Goal: Task Accomplishment & Management: Complete application form

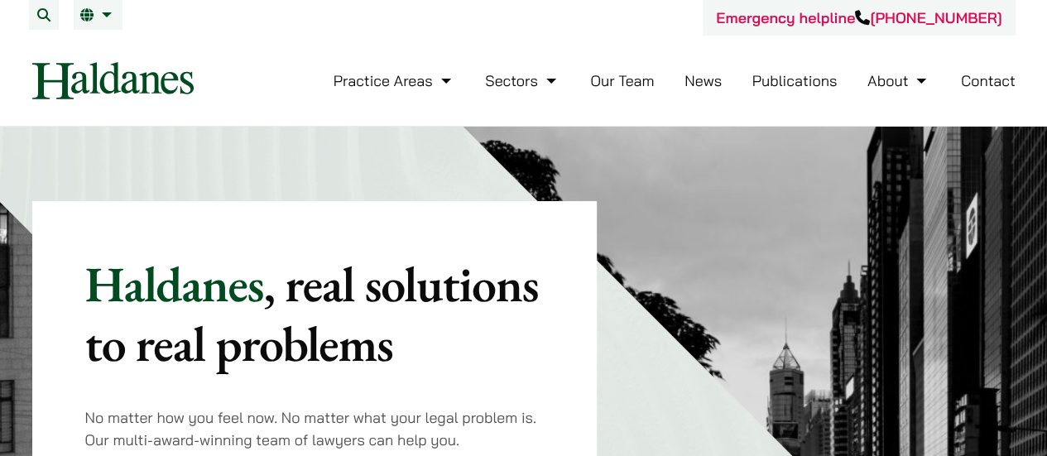
click at [978, 79] on link "Contact" at bounding box center [988, 80] width 55 height 19
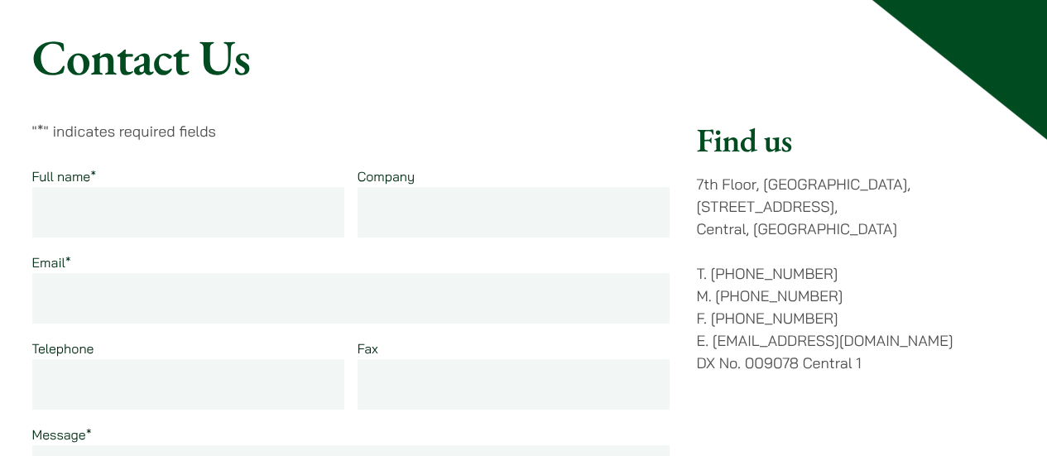
scroll to position [166, 0]
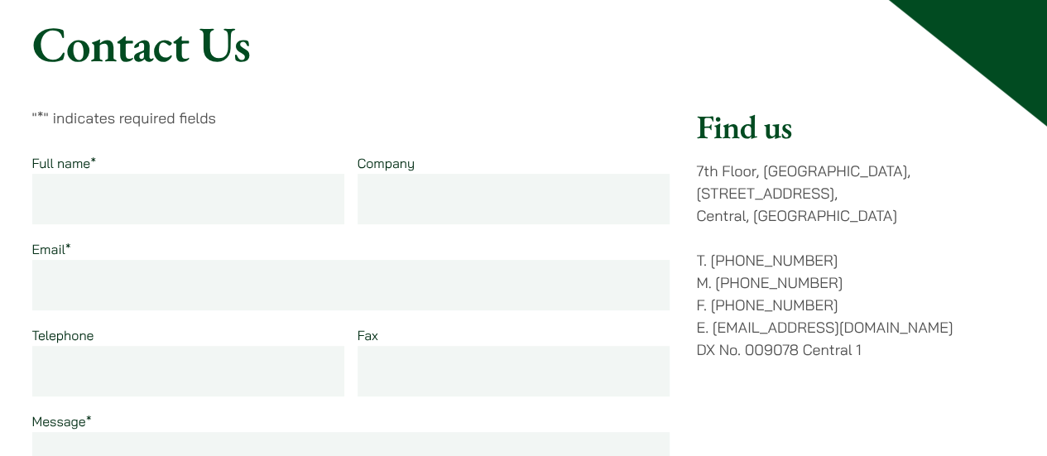
click at [216, 216] on input "Full name *" at bounding box center [188, 199] width 313 height 50
click at [209, 199] on input "Full name *" at bounding box center [188, 199] width 313 height 50
click at [410, 196] on input "Company" at bounding box center [514, 199] width 313 height 50
click at [93, 277] on input "Email *" at bounding box center [351, 285] width 638 height 50
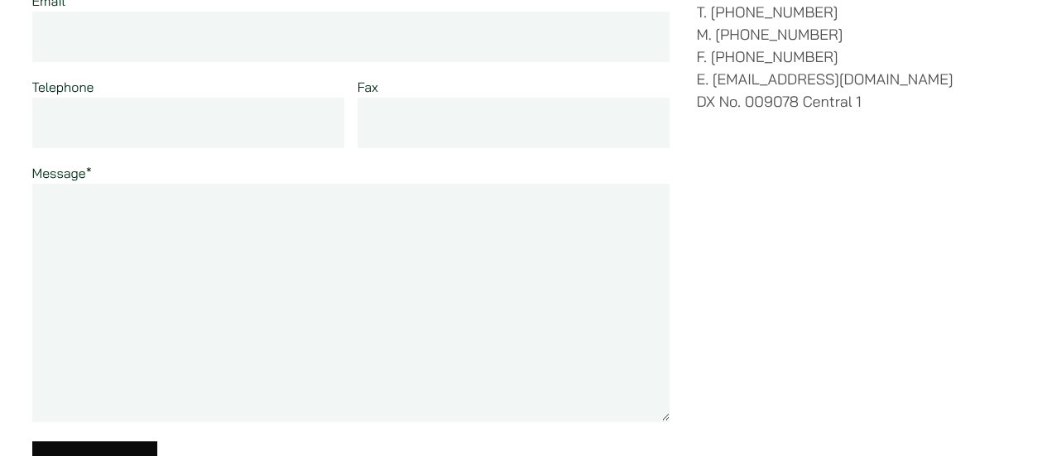
click at [172, 254] on textarea "Message *" at bounding box center [351, 303] width 638 height 238
paste textarea "Hi, I hope you are doing well. I am a professional blogger outreach services pr…"
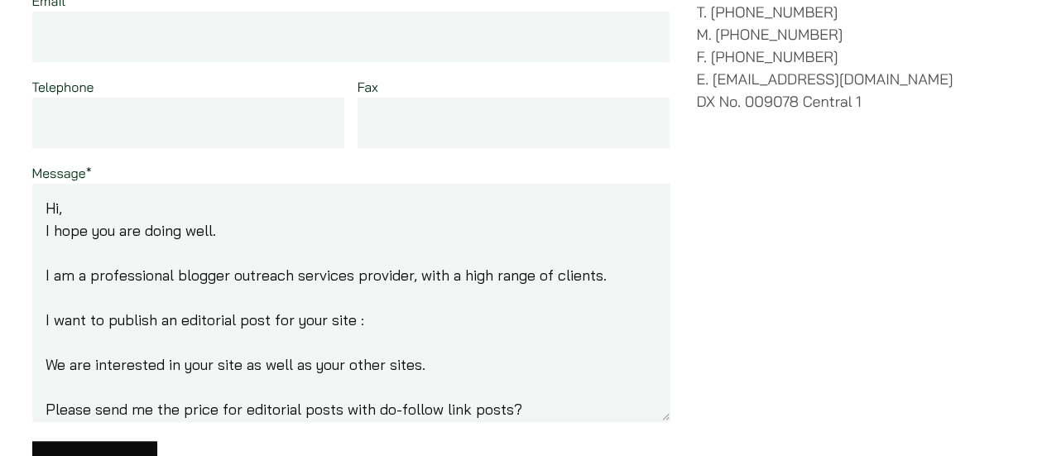
scroll to position [109, 0]
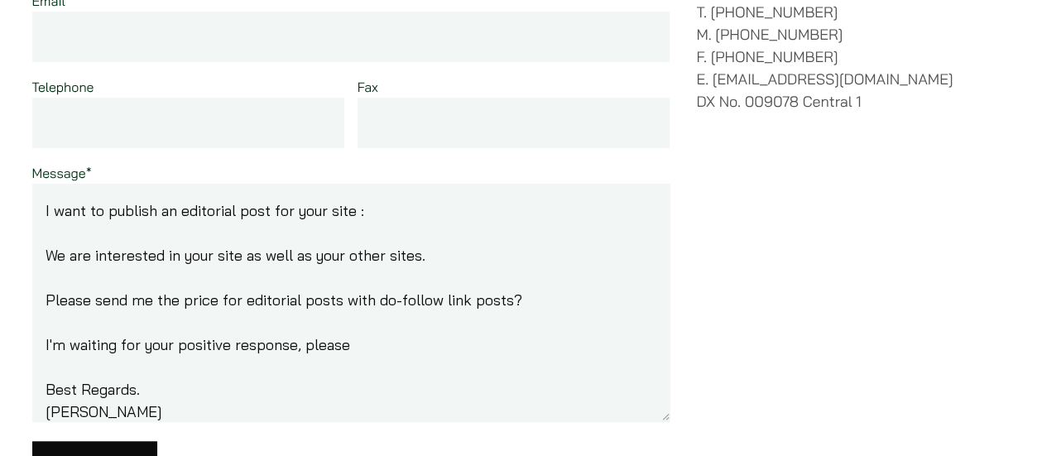
click at [427, 208] on textarea "Hi, I hope you are doing well. I am a professional blogger outreach services pr…" at bounding box center [351, 303] width 638 height 238
paste textarea "[DOMAIN_NAME]"
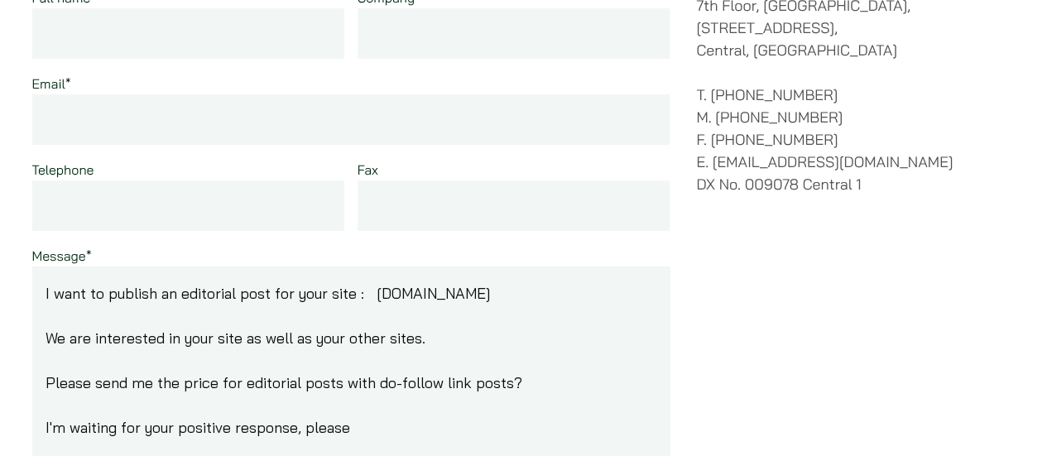
type textarea "Hi, I hope you are doing well. I am a professional blogger outreach services pr…"
click at [144, 142] on input "Email *" at bounding box center [351, 119] width 638 height 50
paste input "[EMAIL_ADDRESS][DOMAIN_NAME]"
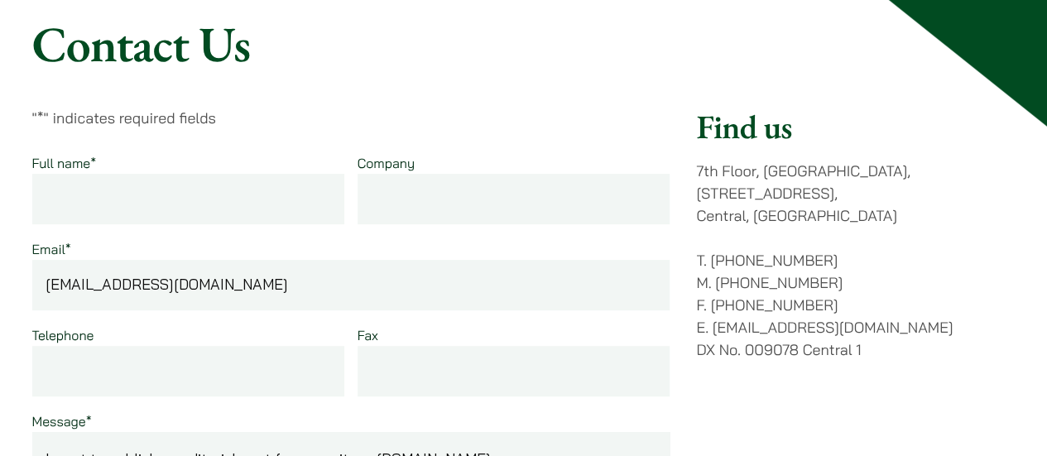
type input "[EMAIL_ADDRESS][DOMAIN_NAME]"
click at [153, 184] on input "Full name *" at bounding box center [188, 199] width 313 height 50
paste input "[EMAIL_ADDRESS][DOMAIN_NAME]"
click at [89, 194] on input "[EMAIL_ADDRESS][DOMAIN_NAME]" at bounding box center [188, 199] width 313 height 50
drag, startPoint x: 132, startPoint y: 198, endPoint x: 302, endPoint y: 200, distance: 169.7
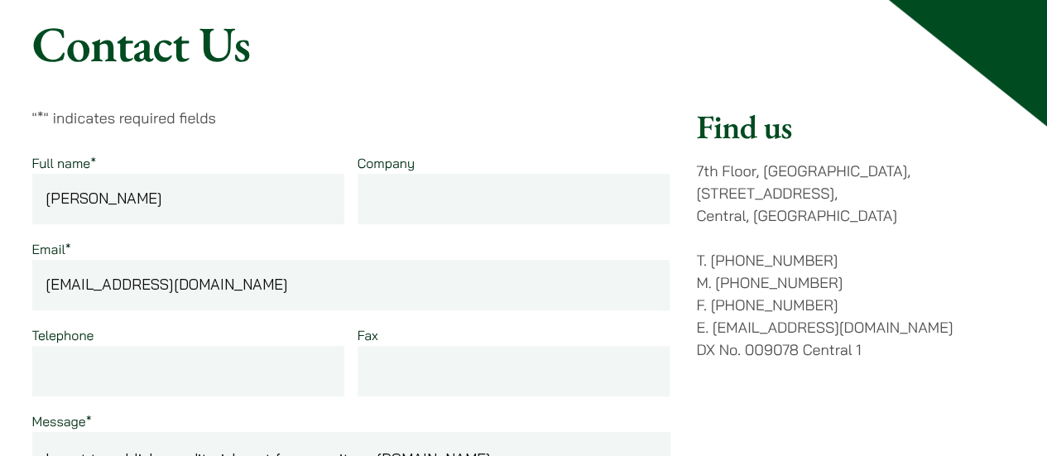
click at [302, 200] on input "[PERSON_NAME]" at bounding box center [188, 199] width 313 height 50
type input "[PERSON_NAME]"
click at [412, 206] on input "Company" at bounding box center [514, 199] width 313 height 50
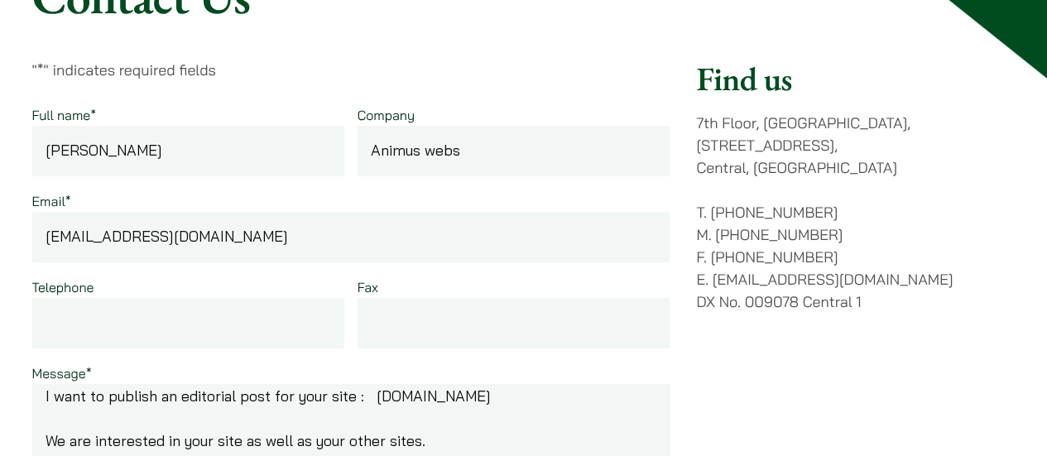
scroll to position [497, 0]
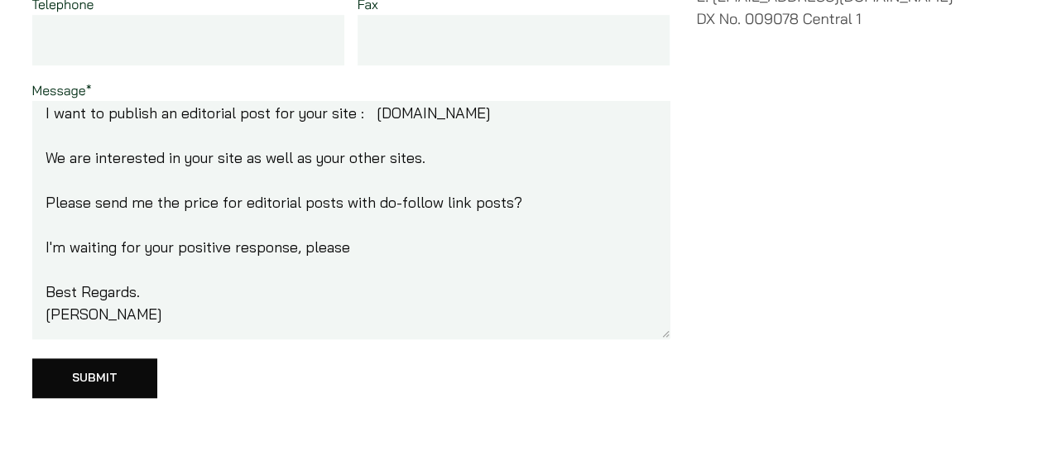
type input "Animus webs"
click at [104, 386] on input "Submit" at bounding box center [94, 378] width 125 height 40
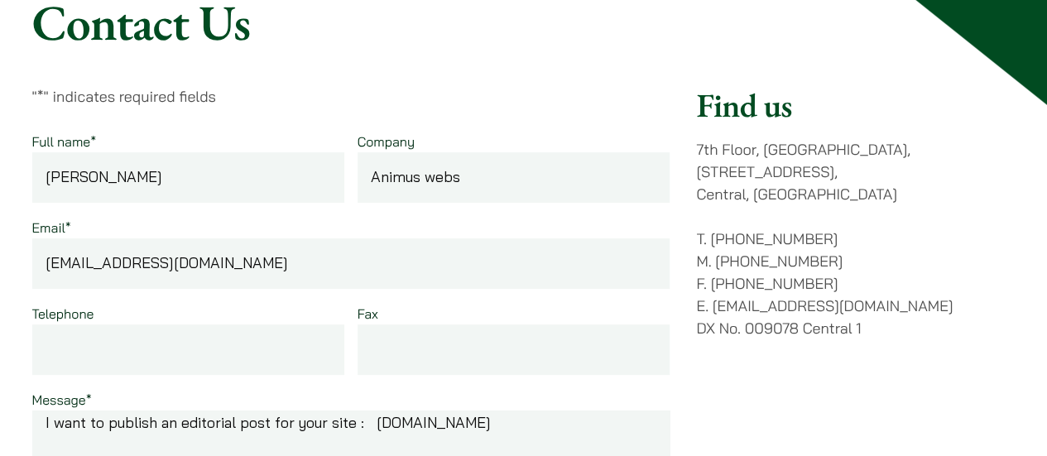
scroll to position [166, 0]
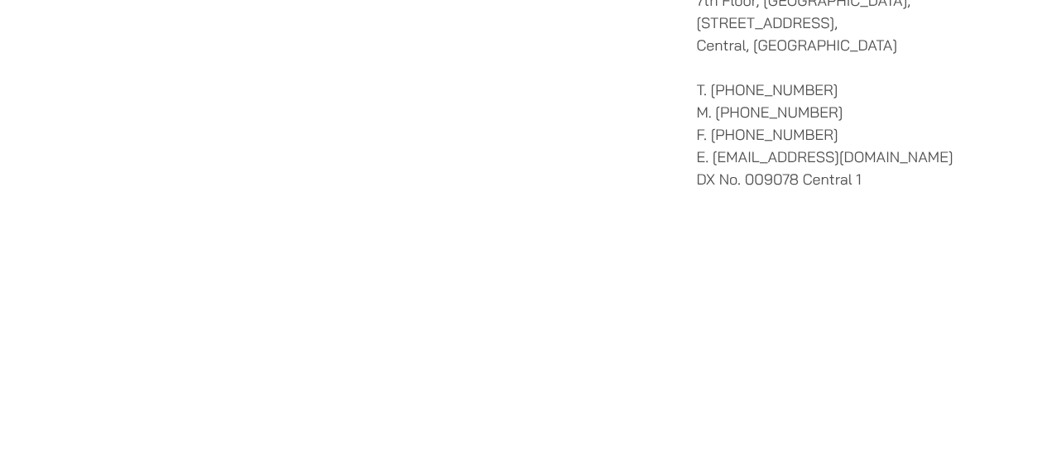
scroll to position [333, 0]
